Goal: Task Accomplishment & Management: Use online tool/utility

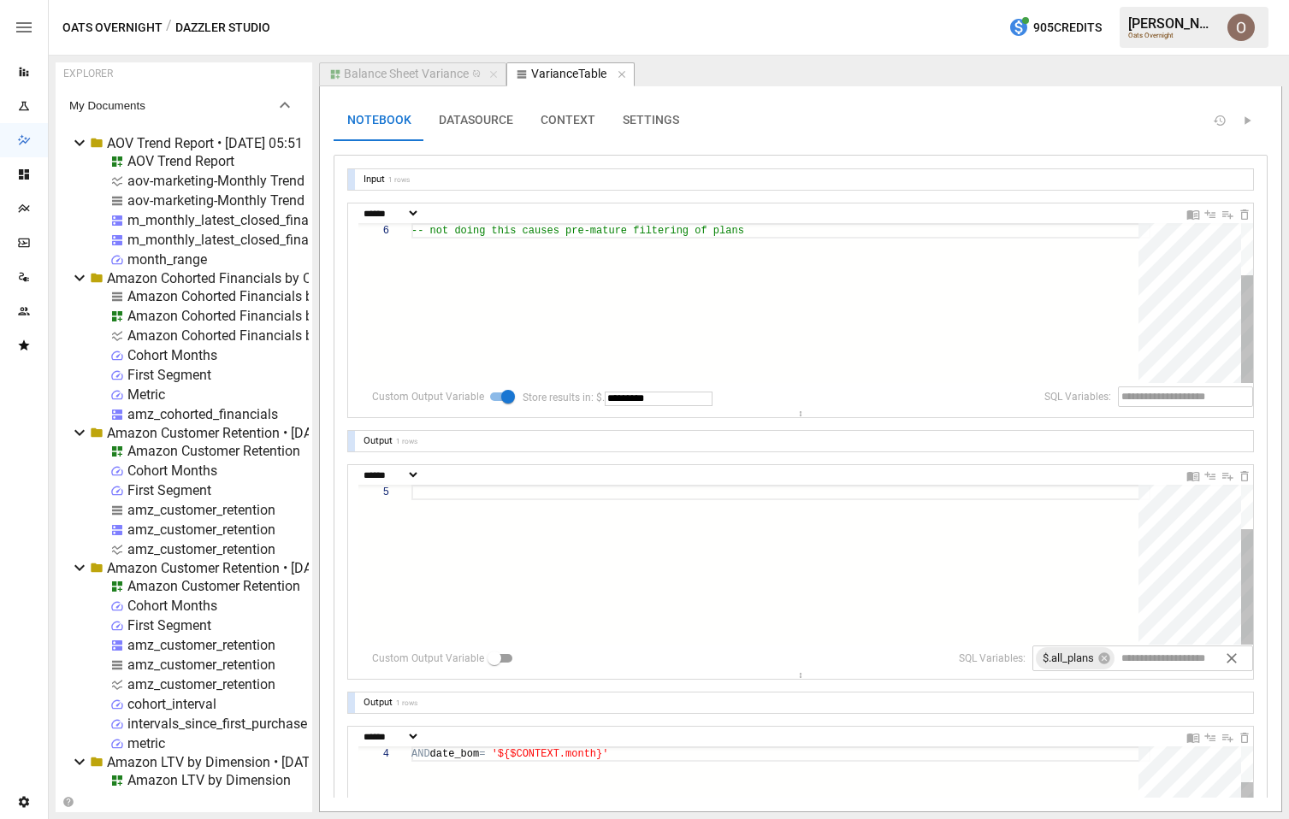
select select "********"
select select "**********"
select select "********"
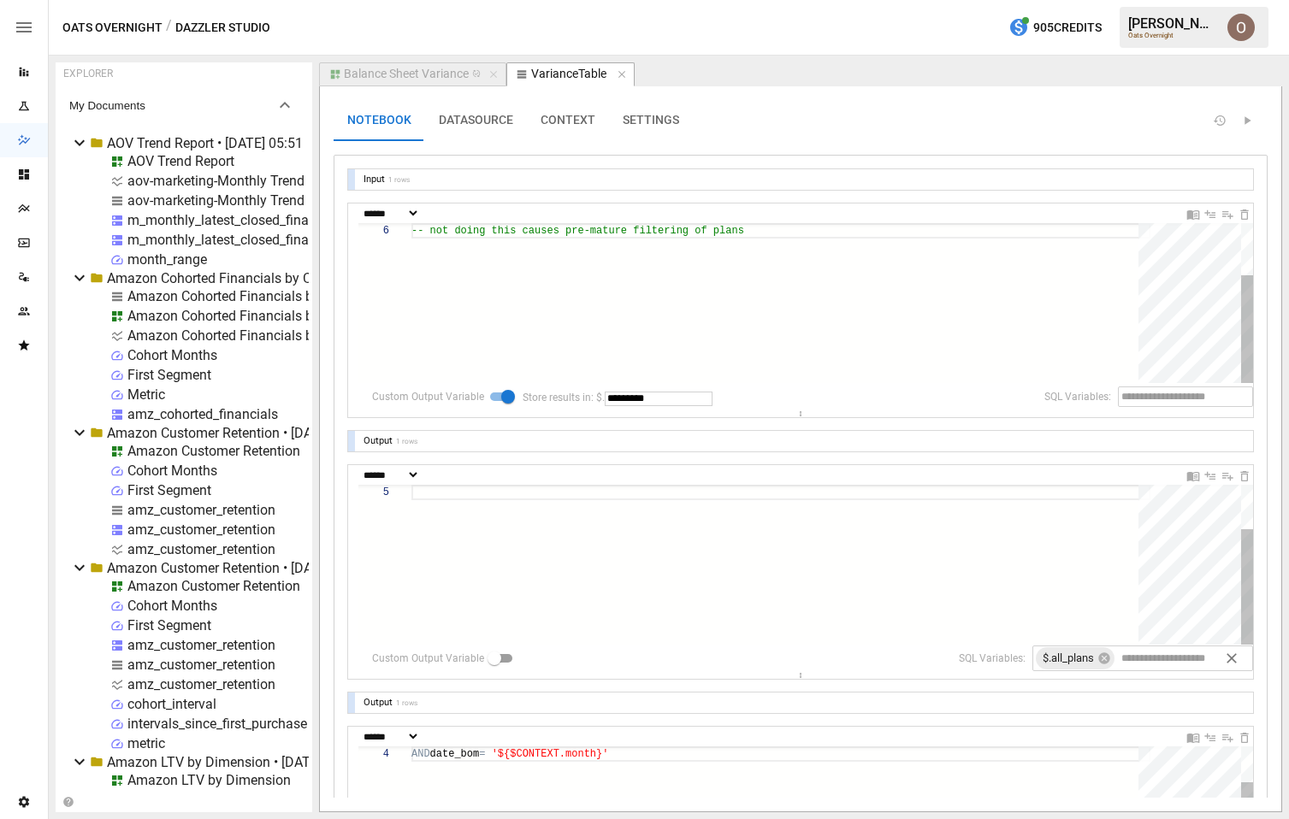
select select "**********"
